Goal: Use online tool/utility: Utilize a website feature to perform a specific function

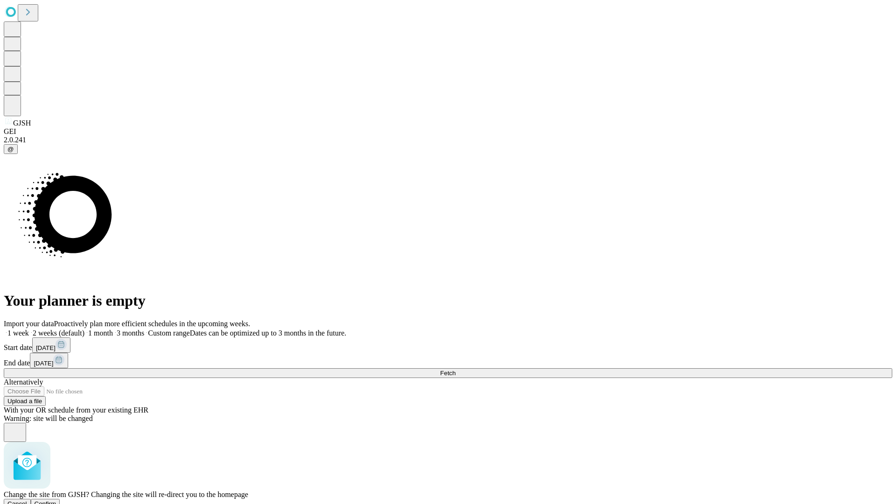
click at [56, 500] on span "Confirm" at bounding box center [46, 503] width 22 height 7
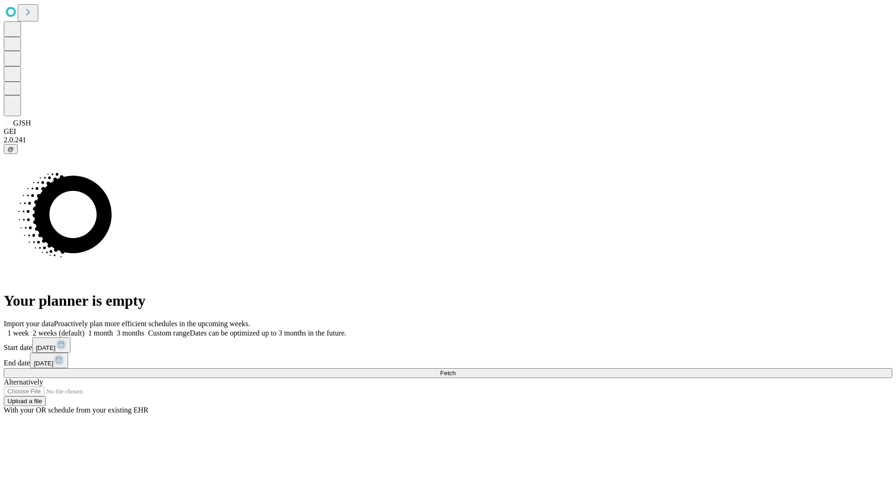
click at [29, 329] on label "1 week" at bounding box center [16, 333] width 25 height 8
click at [456, 370] on span "Fetch" at bounding box center [447, 373] width 15 height 7
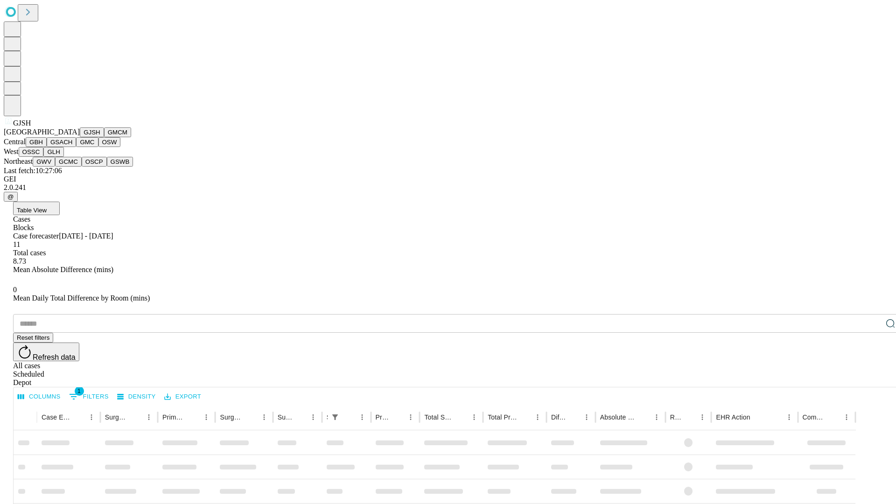
click at [104, 137] on button "GMCM" at bounding box center [117, 132] width 27 height 10
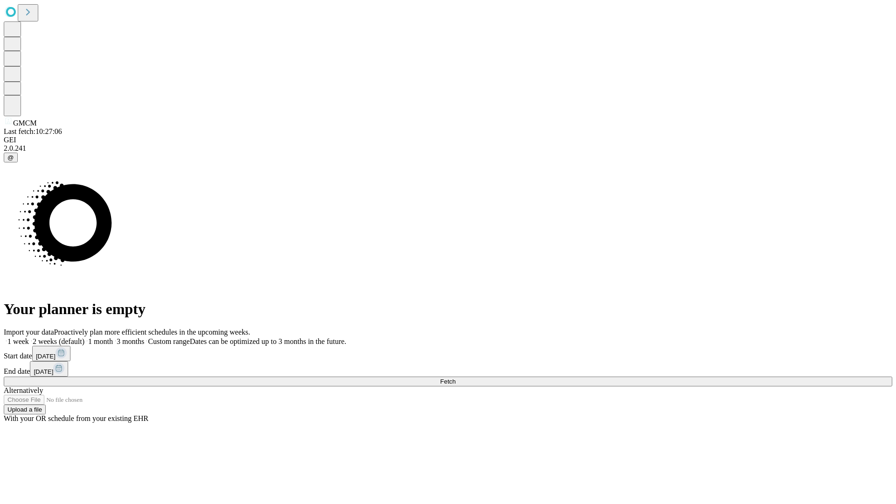
click at [29, 337] on label "1 week" at bounding box center [16, 341] width 25 height 8
click at [456, 378] on span "Fetch" at bounding box center [447, 381] width 15 height 7
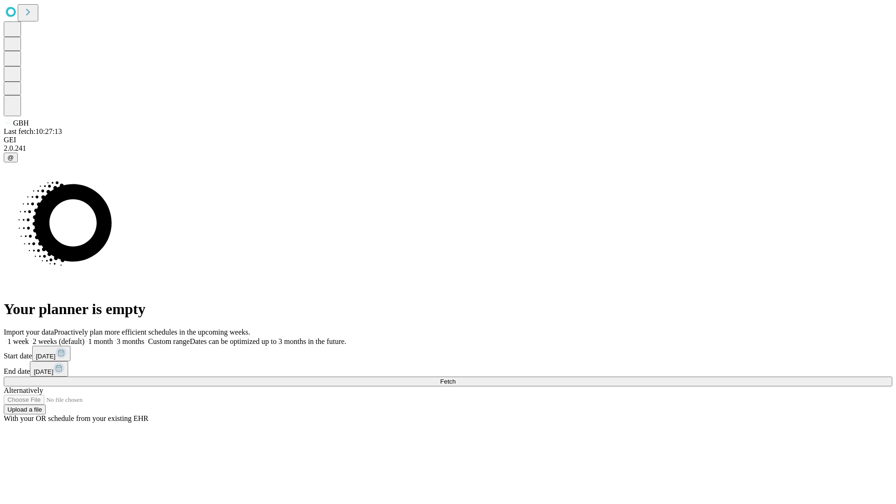
click at [29, 337] on label "1 week" at bounding box center [16, 341] width 25 height 8
click at [456, 378] on span "Fetch" at bounding box center [447, 381] width 15 height 7
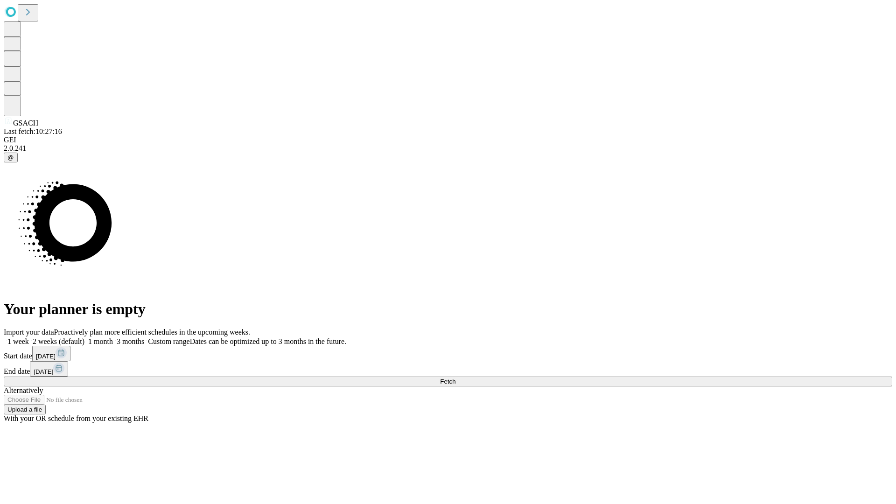
click at [456, 378] on span "Fetch" at bounding box center [447, 381] width 15 height 7
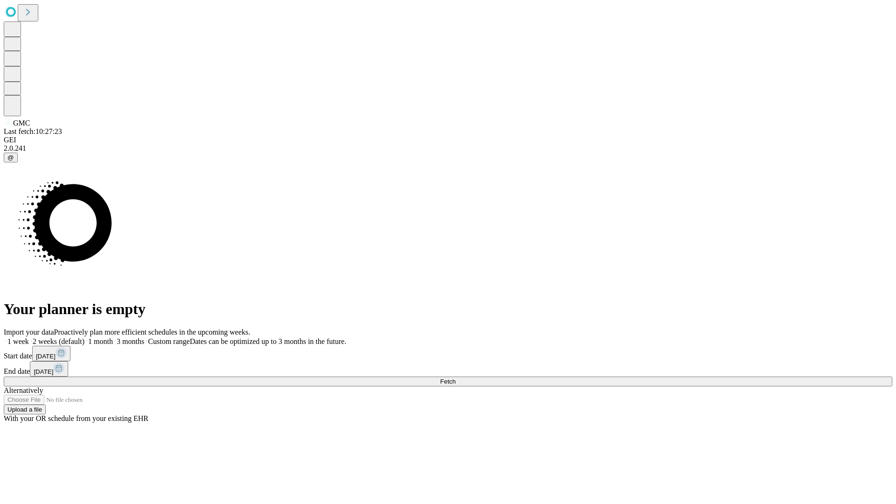
click at [29, 337] on label "1 week" at bounding box center [16, 341] width 25 height 8
click at [456, 378] on span "Fetch" at bounding box center [447, 381] width 15 height 7
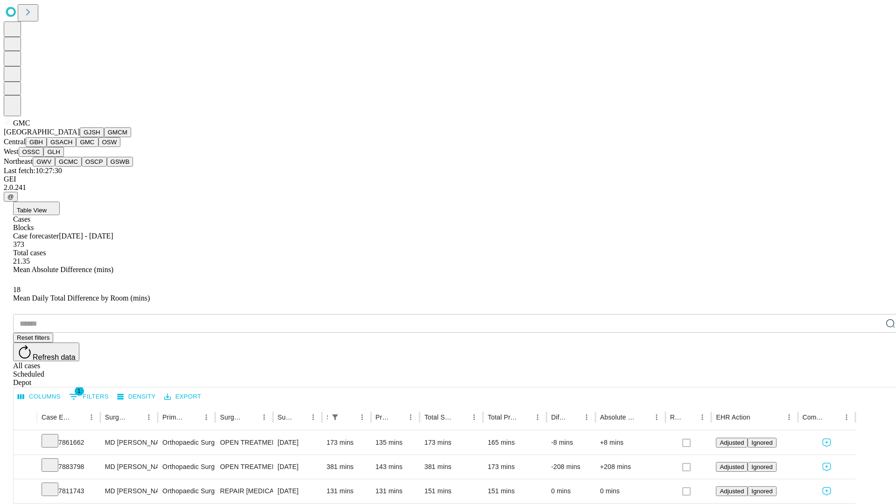
click at [98, 147] on button "OSW" at bounding box center [109, 142] width 22 height 10
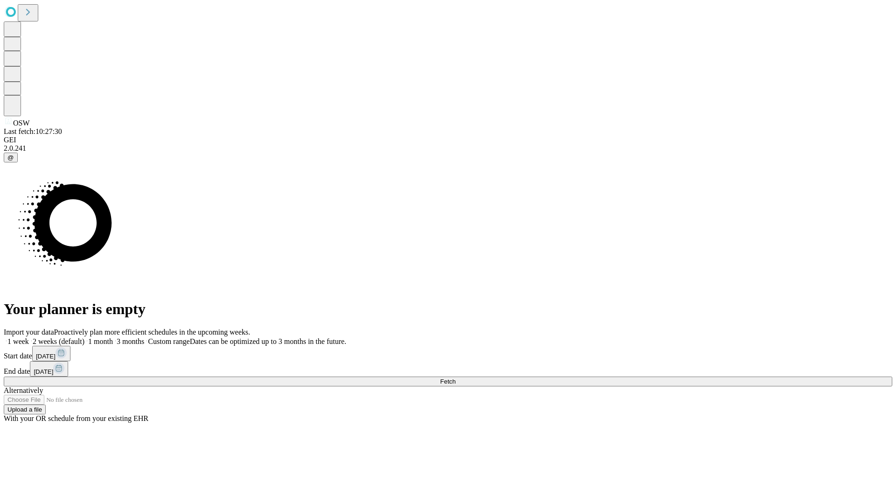
click at [456, 378] on span "Fetch" at bounding box center [447, 381] width 15 height 7
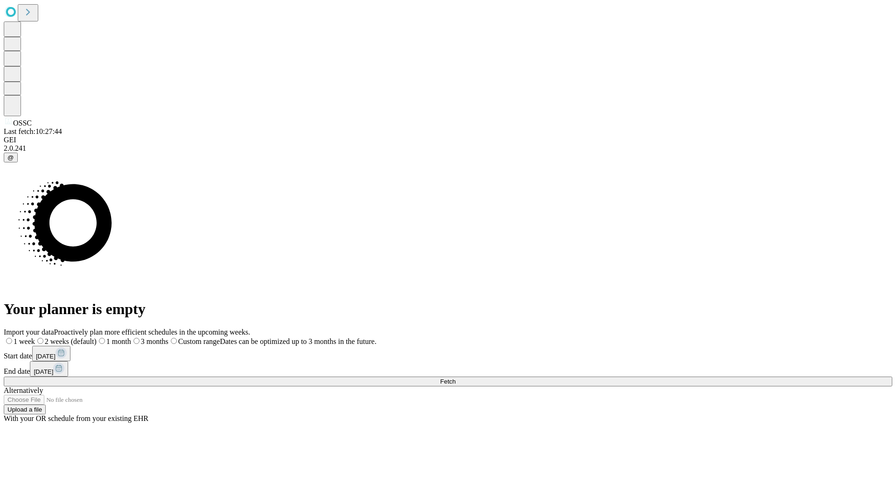
click at [35, 337] on label "1 week" at bounding box center [19, 341] width 31 height 8
click at [456, 378] on span "Fetch" at bounding box center [447, 381] width 15 height 7
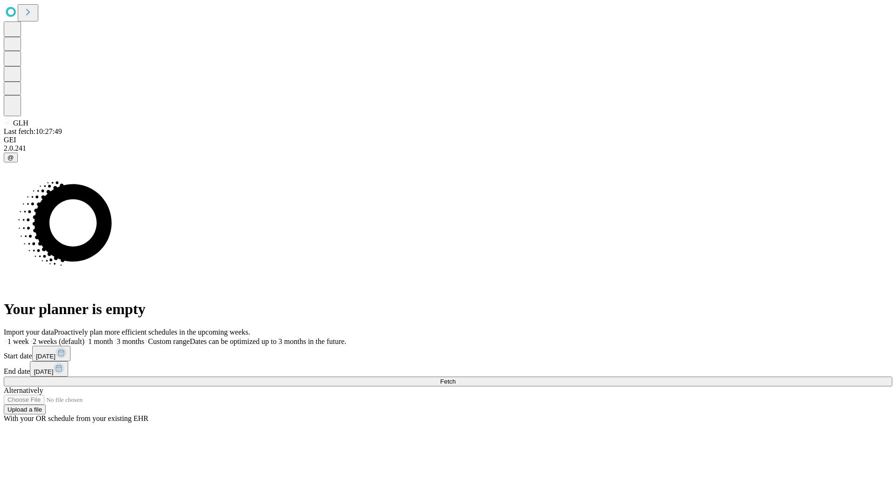
click at [29, 337] on label "1 week" at bounding box center [16, 341] width 25 height 8
click at [456, 378] on span "Fetch" at bounding box center [447, 381] width 15 height 7
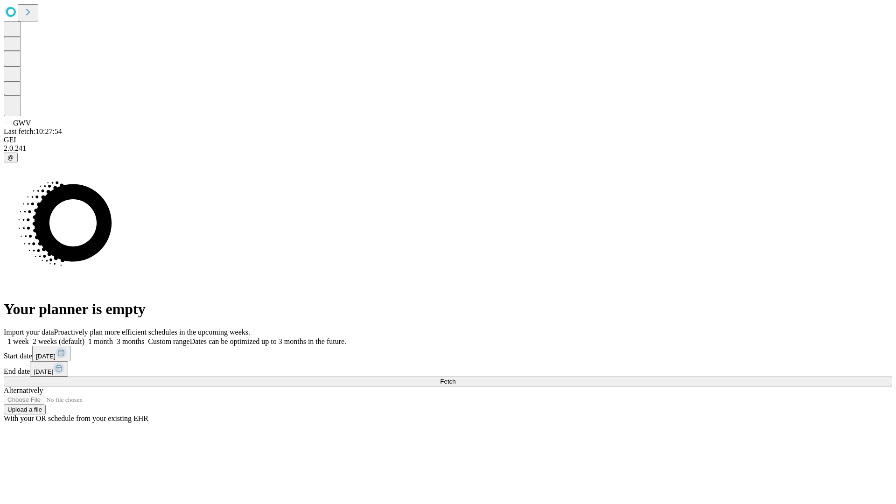
click at [29, 337] on label "1 week" at bounding box center [16, 341] width 25 height 8
click at [456, 378] on span "Fetch" at bounding box center [447, 381] width 15 height 7
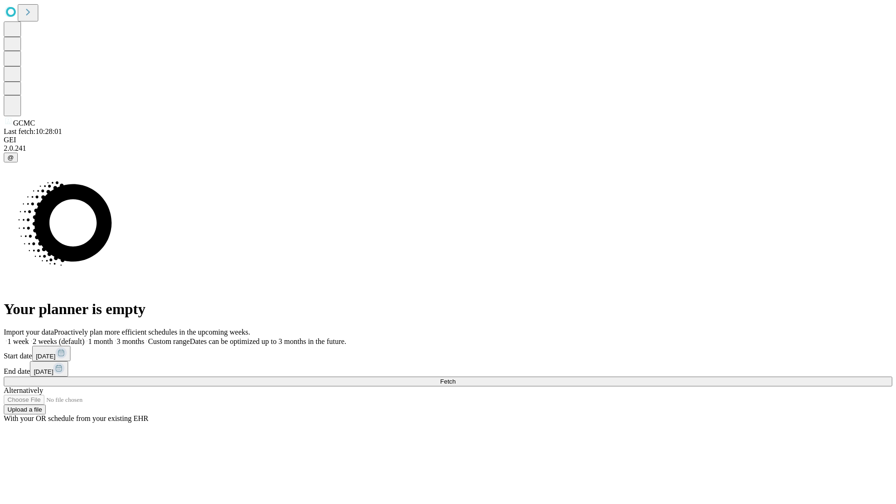
click at [29, 337] on label "1 week" at bounding box center [16, 341] width 25 height 8
click at [456, 378] on span "Fetch" at bounding box center [447, 381] width 15 height 7
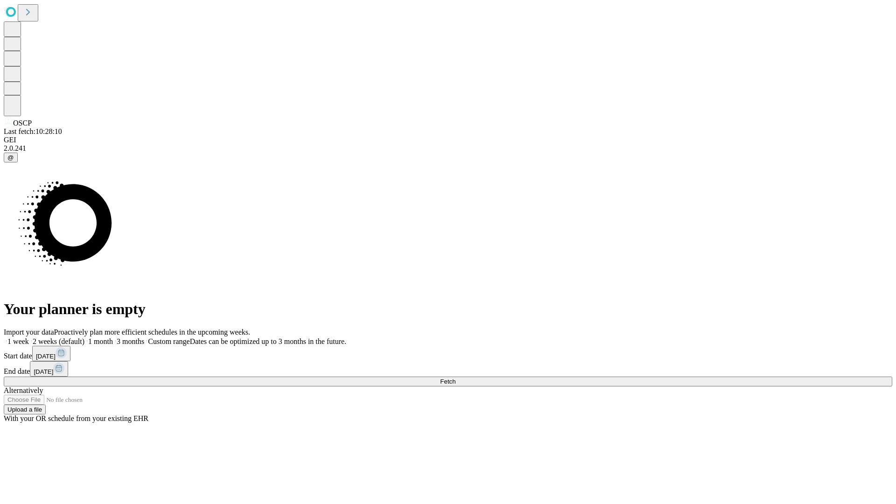
click at [29, 337] on label "1 week" at bounding box center [16, 341] width 25 height 8
click at [456, 378] on span "Fetch" at bounding box center [447, 381] width 15 height 7
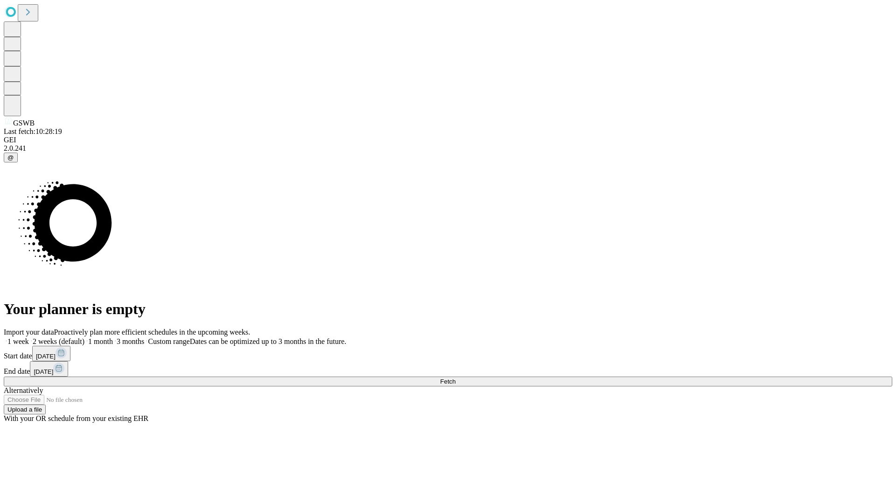
click at [29, 337] on label "1 week" at bounding box center [16, 341] width 25 height 8
click at [456, 378] on span "Fetch" at bounding box center [447, 381] width 15 height 7
